Goal: Task Accomplishment & Management: Manage account settings

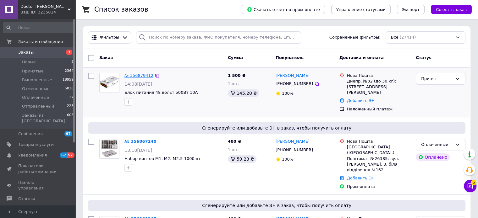
click at [139, 74] on link "№ 356879412" at bounding box center [138, 75] width 29 height 5
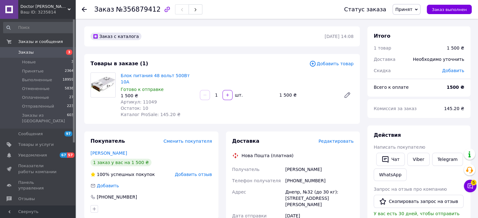
click at [341, 139] on span "Редактировать" at bounding box center [335, 141] width 35 height 5
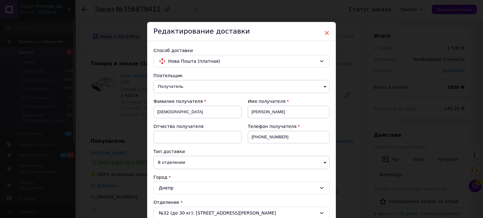
click at [326, 33] on span "×" at bounding box center [327, 33] width 6 height 11
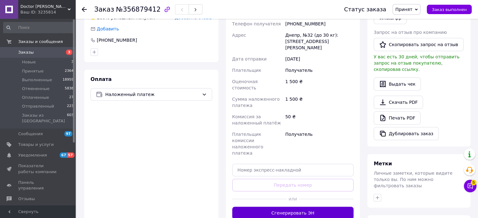
scroll to position [188, 0]
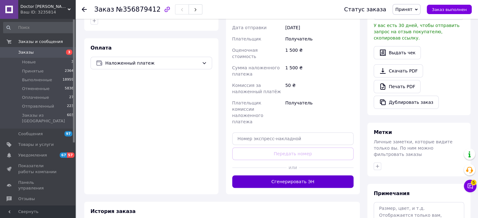
click at [292, 176] on button "Сгенерировать ЭН" at bounding box center [293, 182] width 122 height 13
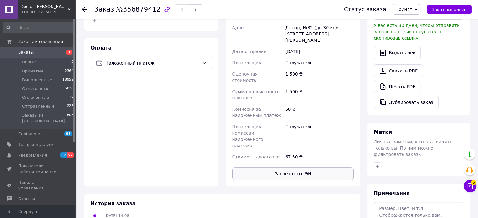
click at [293, 168] on button "Распечатать ЭН" at bounding box center [293, 174] width 122 height 13
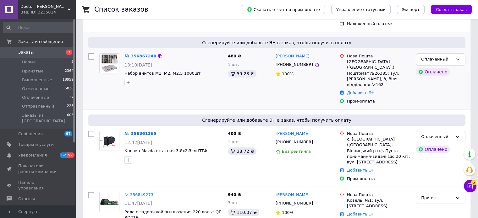
scroll to position [63, 0]
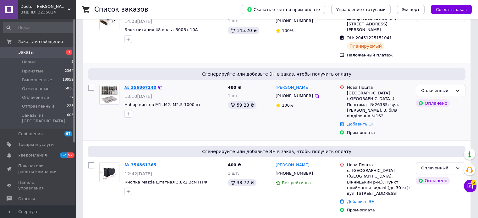
click at [145, 85] on link "№ 356867240" at bounding box center [140, 87] width 32 height 5
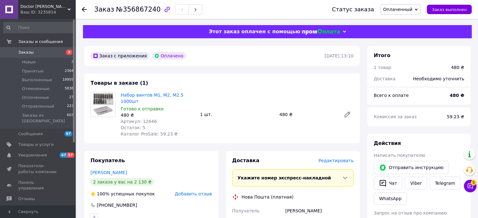
click at [342, 158] on span "Редактировать" at bounding box center [335, 160] width 35 height 5
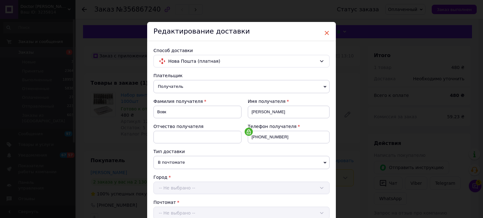
click at [324, 32] on span "×" at bounding box center [327, 33] width 6 height 11
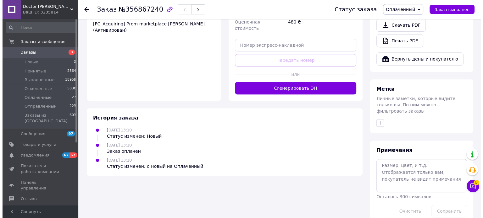
scroll to position [70, 0]
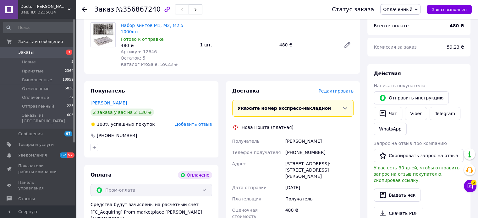
click at [340, 89] on span "Редактировать" at bounding box center [335, 91] width 35 height 5
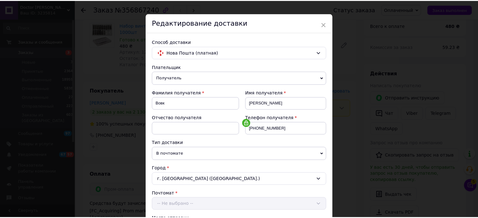
scroll to position [0, 0]
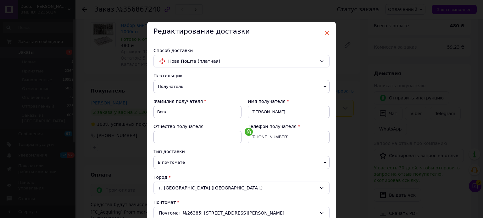
click at [325, 31] on span "×" at bounding box center [327, 33] width 6 height 11
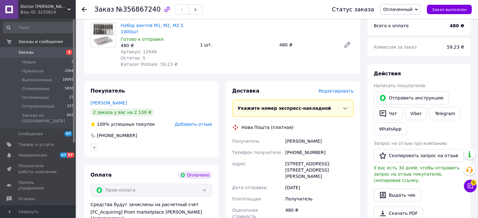
scroll to position [258, 0]
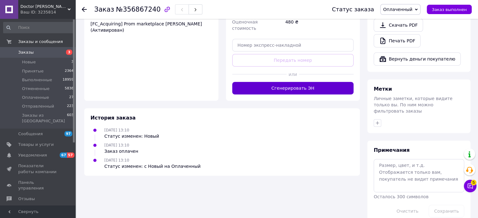
click at [297, 83] on button "Сгенерировать ЭН" at bounding box center [293, 88] width 122 height 13
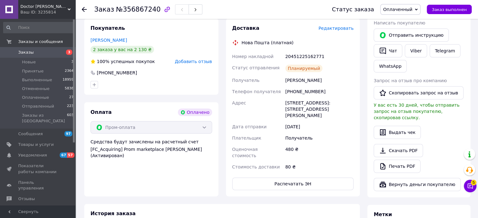
scroll to position [38, 0]
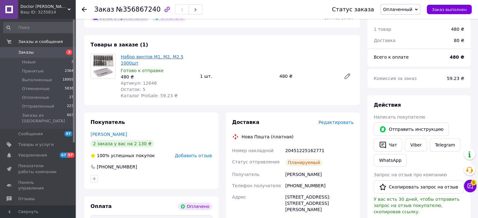
click at [151, 56] on link "Набор винтов M1, M2, М2.5 1000шт" at bounding box center [152, 59] width 63 height 11
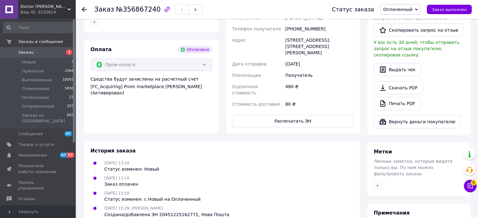
scroll to position [227, 0]
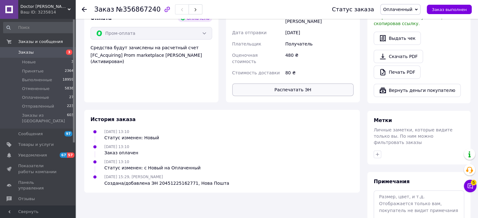
click at [290, 86] on button "Распечатать ЭН" at bounding box center [293, 90] width 122 height 13
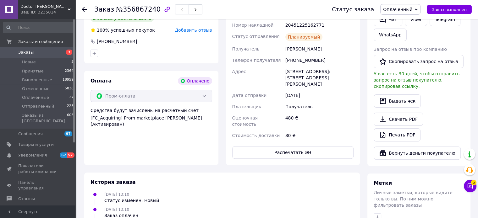
scroll to position [0, 0]
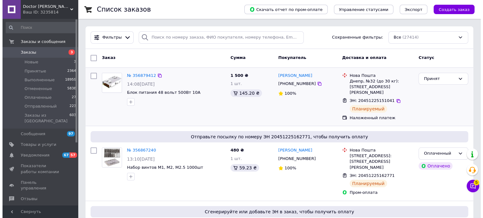
scroll to position [63, 0]
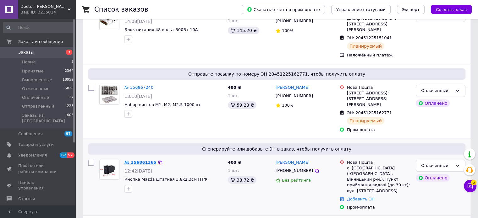
click at [144, 161] on link "№ 356861365" at bounding box center [140, 162] width 32 height 5
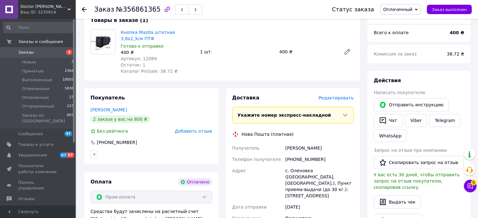
click at [337, 100] on span "Редактировать" at bounding box center [335, 98] width 35 height 5
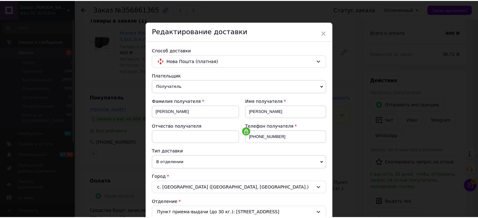
scroll to position [197, 0]
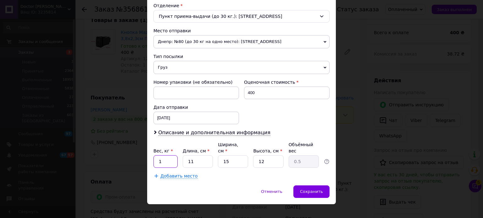
click at [170, 156] on input "1" at bounding box center [165, 162] width 24 height 13
type input "0.5"
click at [319, 189] on span "Сохранить" at bounding box center [311, 191] width 23 height 5
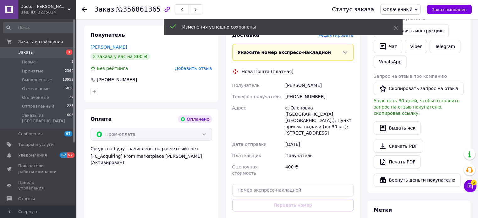
scroll to position [251, 0]
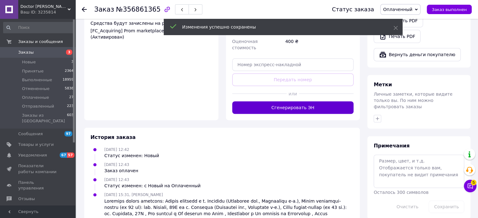
click at [300, 101] on button "Сгенерировать ЭН" at bounding box center [293, 107] width 122 height 13
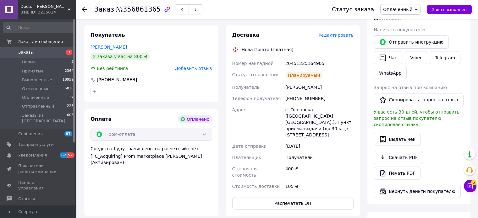
scroll to position [220, 0]
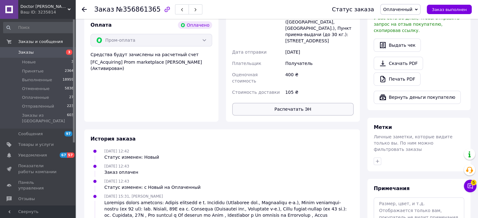
click at [300, 103] on button "Распечатать ЭН" at bounding box center [293, 109] width 122 height 13
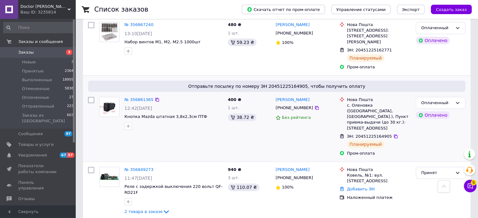
scroll to position [188, 0]
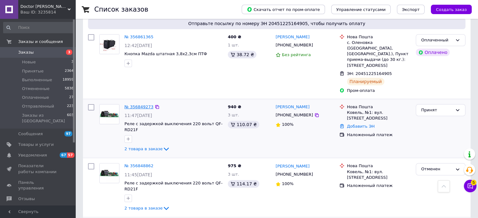
click at [143, 105] on link "№ 356849273" at bounding box center [138, 107] width 29 height 5
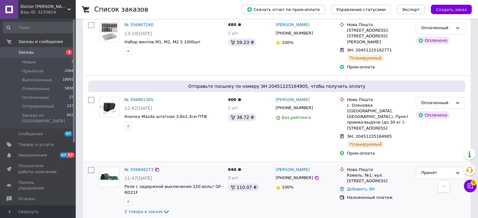
scroll to position [157, 0]
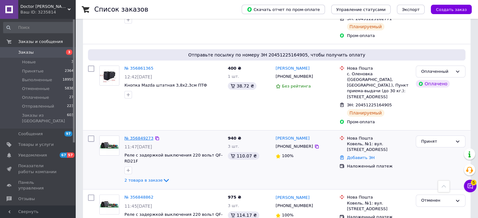
click at [142, 136] on link "№ 356849273" at bounding box center [138, 138] width 29 height 5
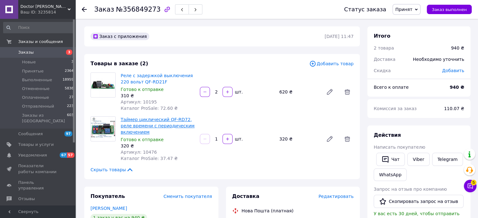
click at [152, 120] on link "Таймер циклический QF-RD72, реле времени с периодическим включением" at bounding box center [158, 126] width 74 height 18
